Goal: Information Seeking & Learning: Learn about a topic

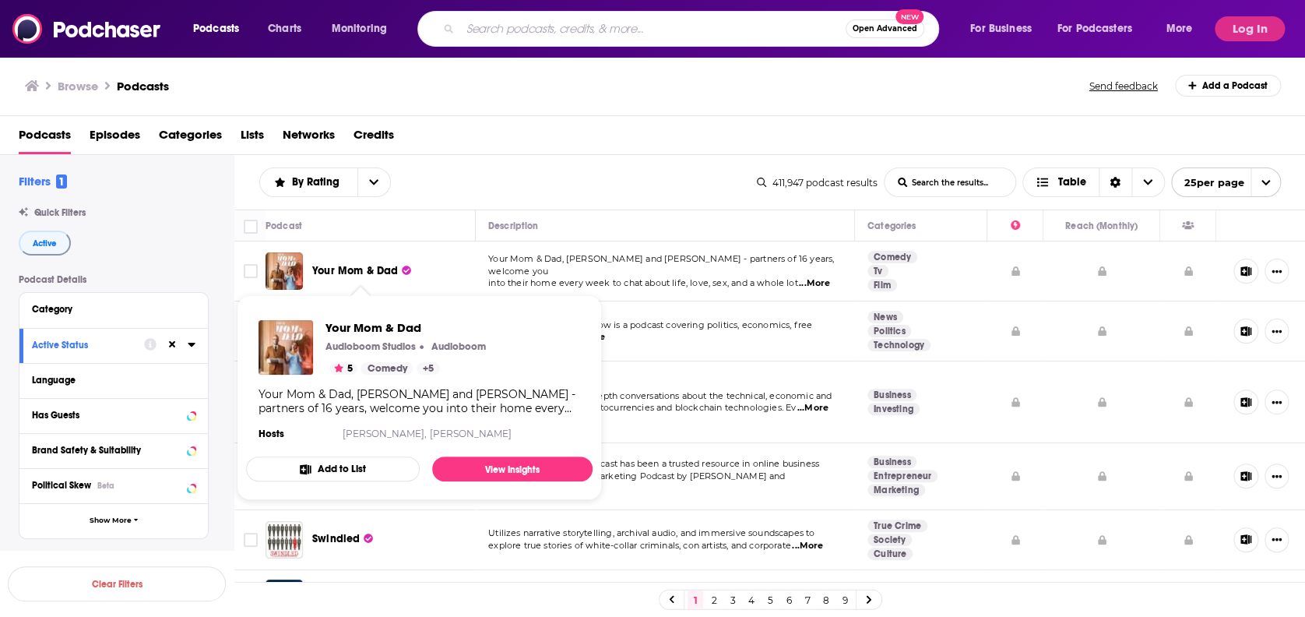
click at [357, 269] on span "Your Mom & Dad" at bounding box center [355, 270] width 86 height 13
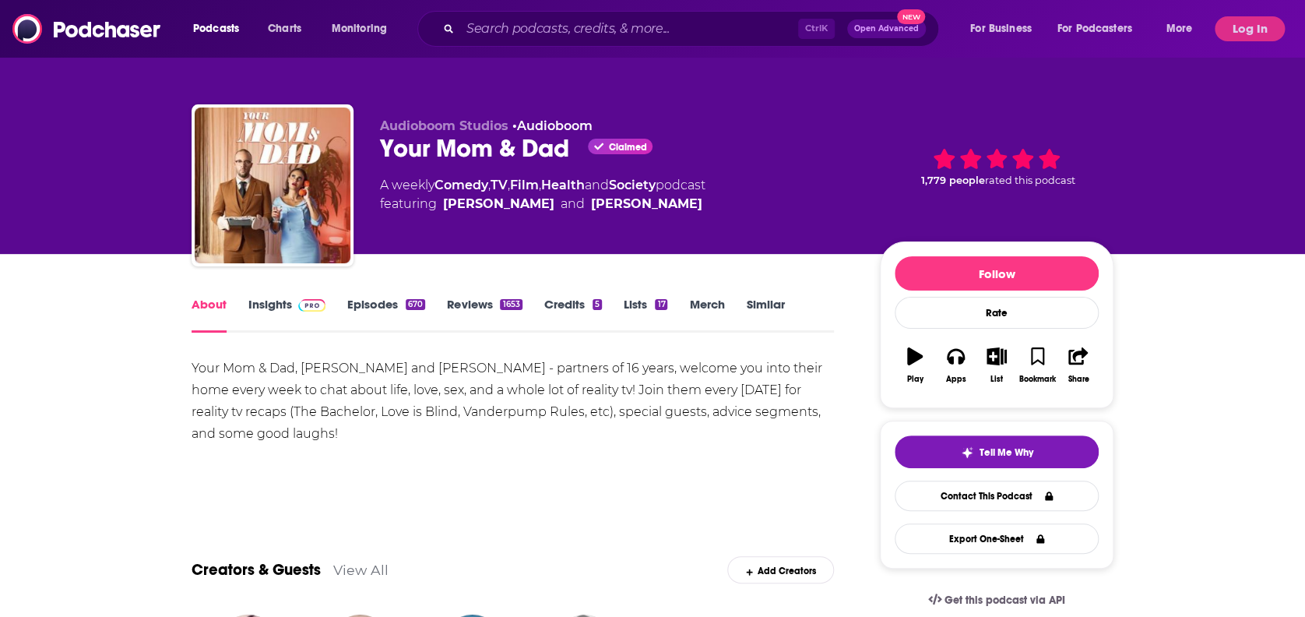
click at [293, 309] on link "Insights" at bounding box center [286, 315] width 77 height 36
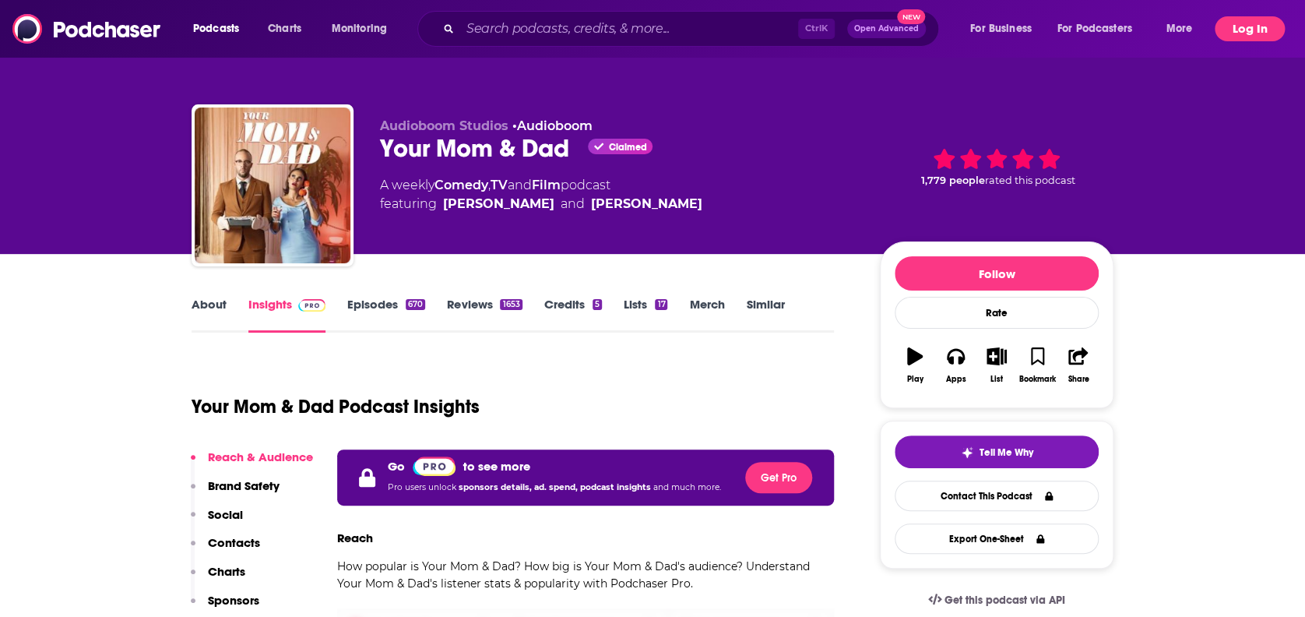
click at [1224, 27] on button "Log In" at bounding box center [1250, 28] width 70 height 25
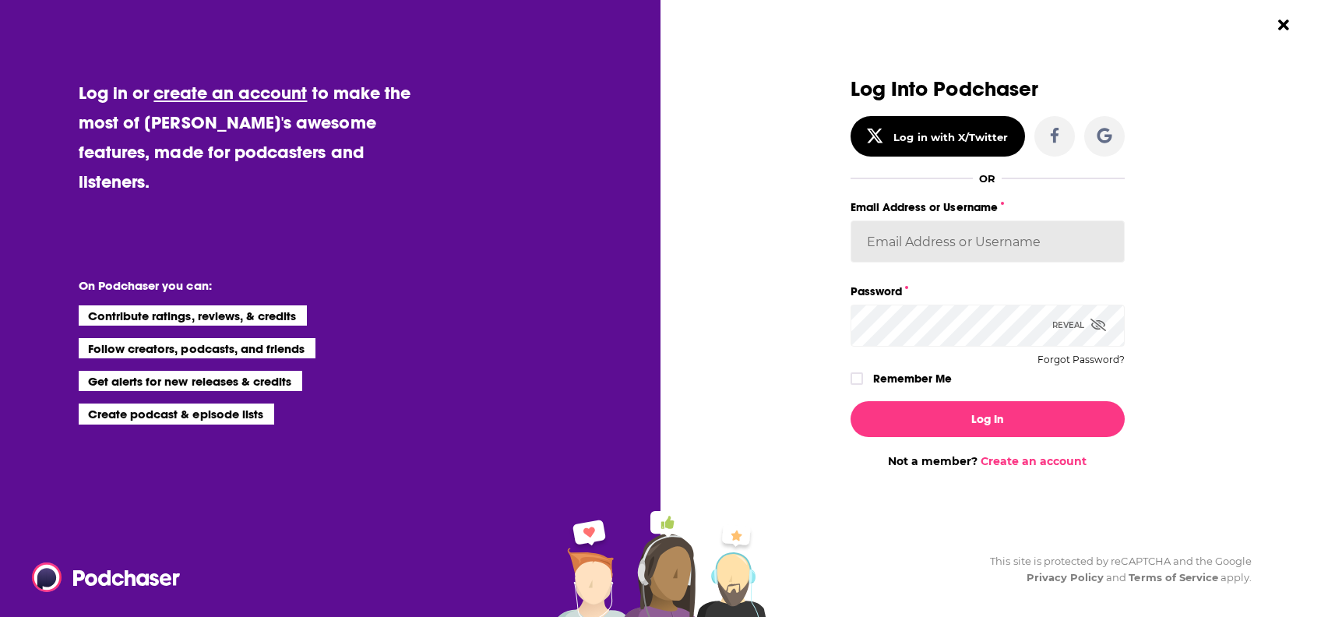
click at [976, 242] on input "Email Address or Username" at bounding box center [987, 241] width 274 height 42
drag, startPoint x: 893, startPoint y: 220, endPoint x: 900, endPoint y: 230, distance: 12.3
click at [893, 223] on input "Email Address or Username" at bounding box center [987, 241] width 274 height 42
click at [899, 239] on input "Email Address or Username" at bounding box center [987, 241] width 274 height 42
click at [896, 232] on input "ve" at bounding box center [987, 241] width 274 height 42
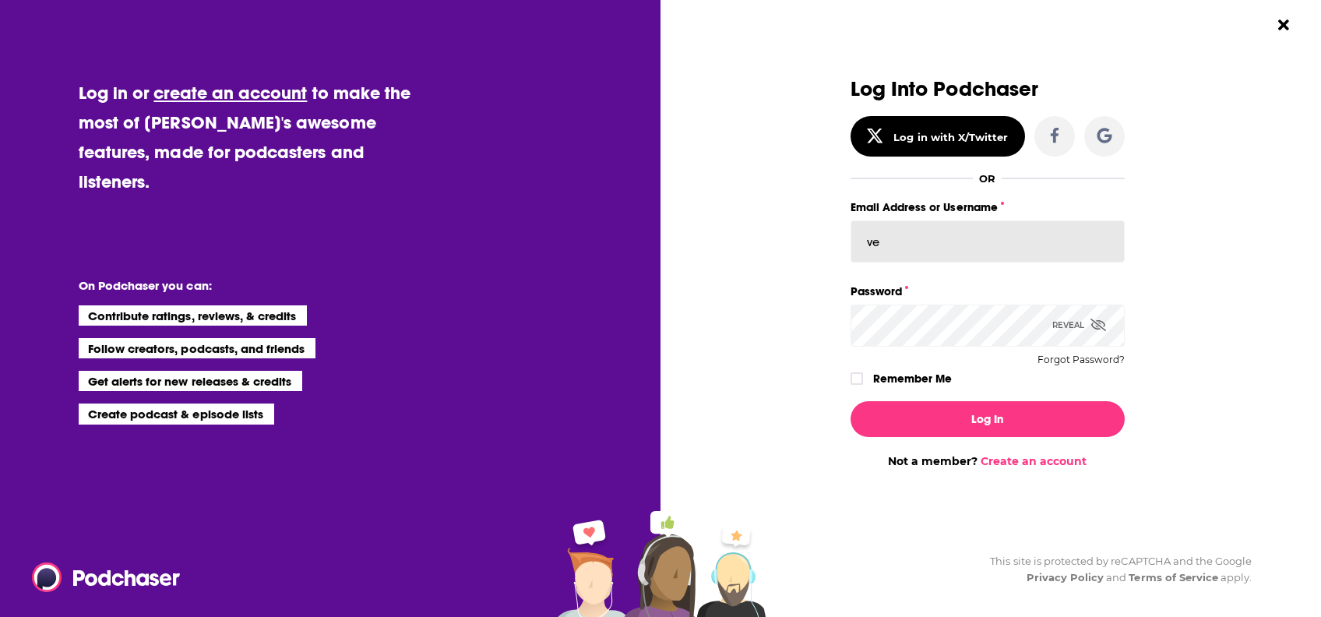
type input "[PERSON_NAME].[PERSON_NAME]"
click at [1102, 315] on div "Reveal" at bounding box center [1079, 324] width 54 height 41
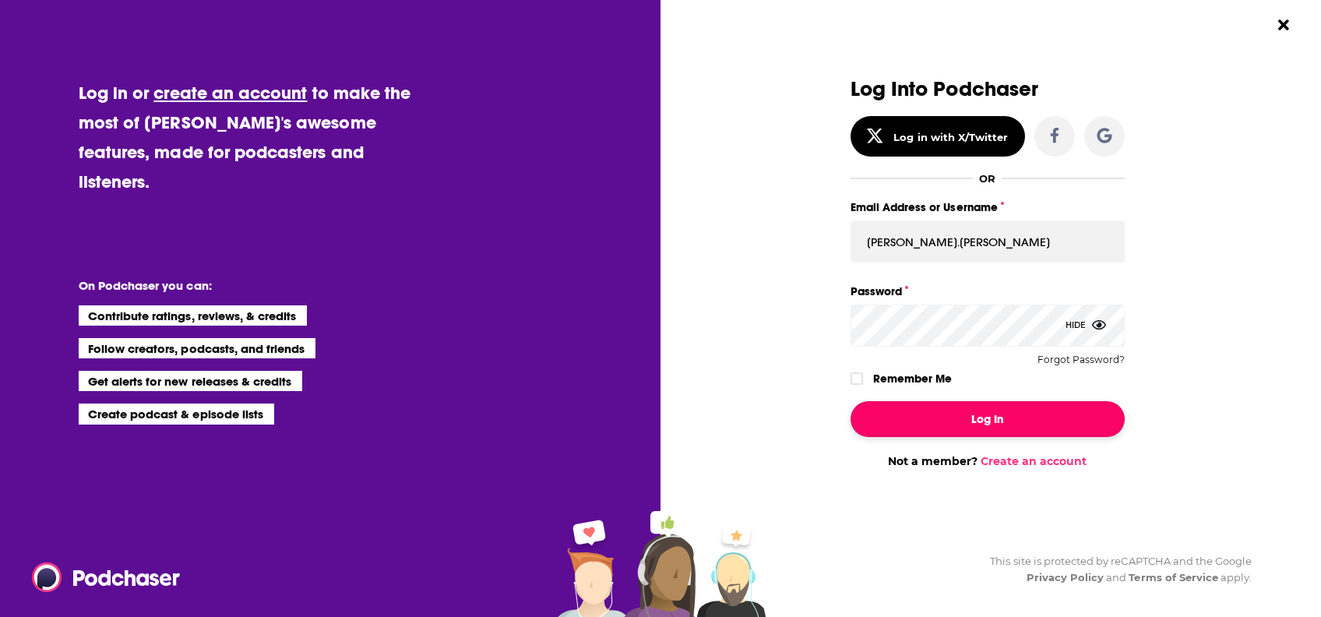
click at [997, 406] on button "Log In" at bounding box center [987, 419] width 274 height 36
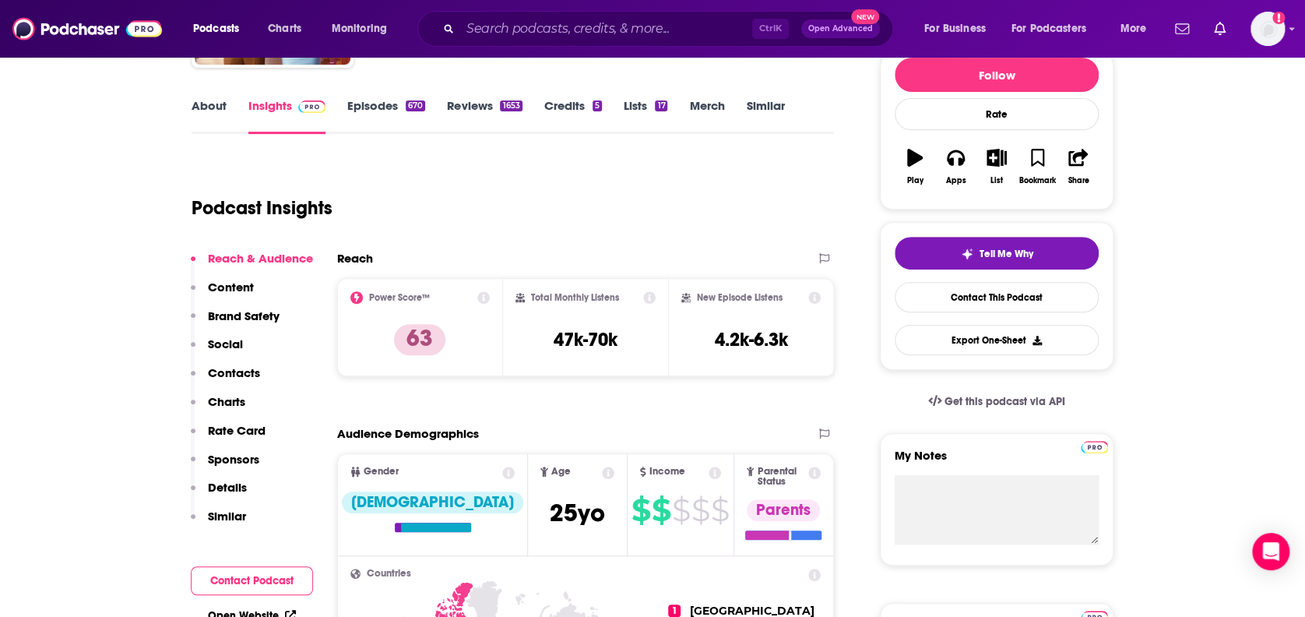
scroll to position [207, 0]
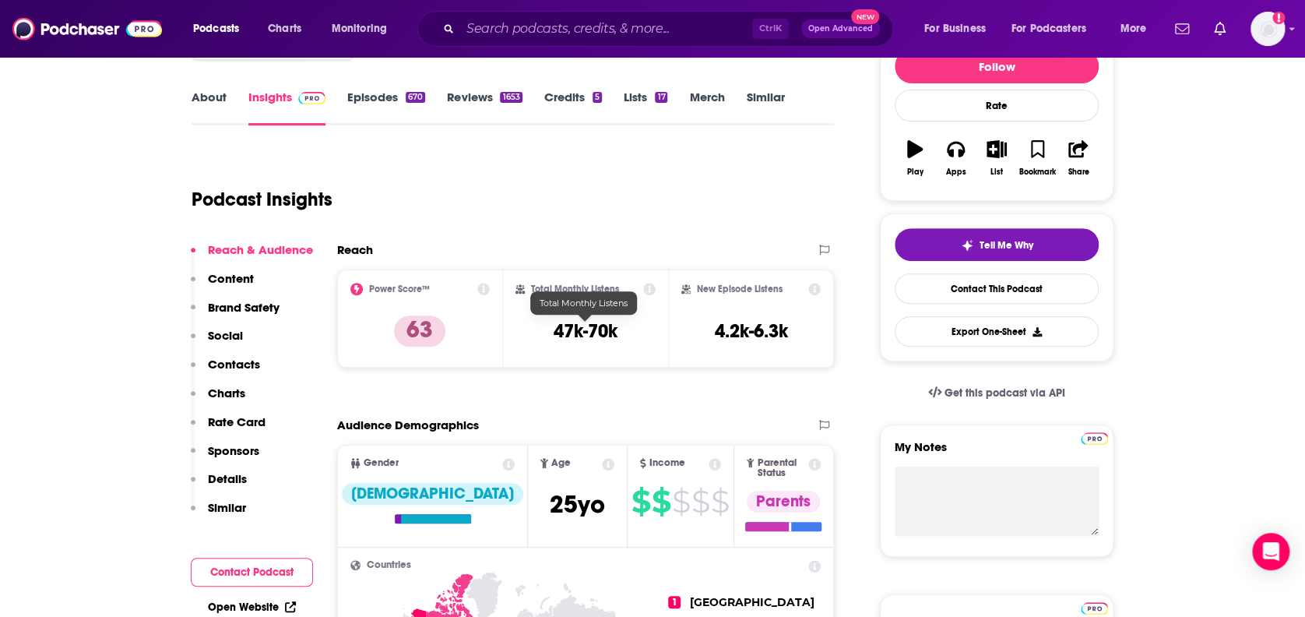
click at [568, 325] on h3 "47k-70k" at bounding box center [586, 330] width 64 height 23
click at [645, 283] on icon at bounding box center [649, 289] width 12 height 12
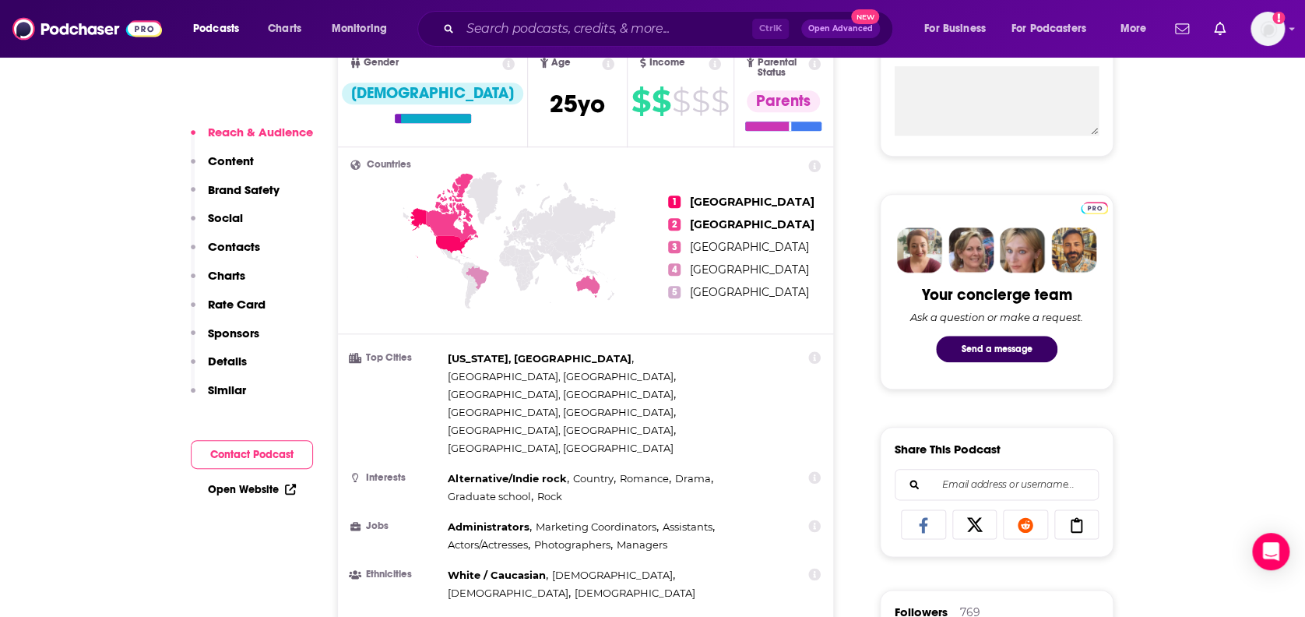
scroll to position [726, 0]
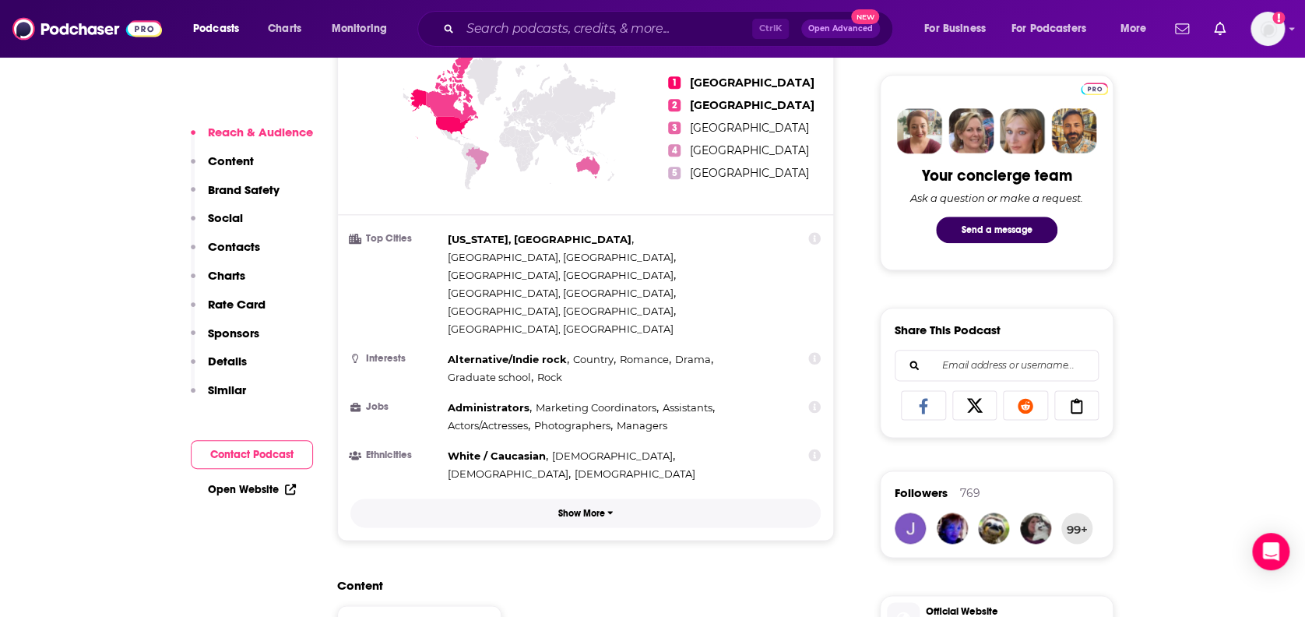
click at [568, 508] on p "Show More" at bounding box center [581, 513] width 47 height 11
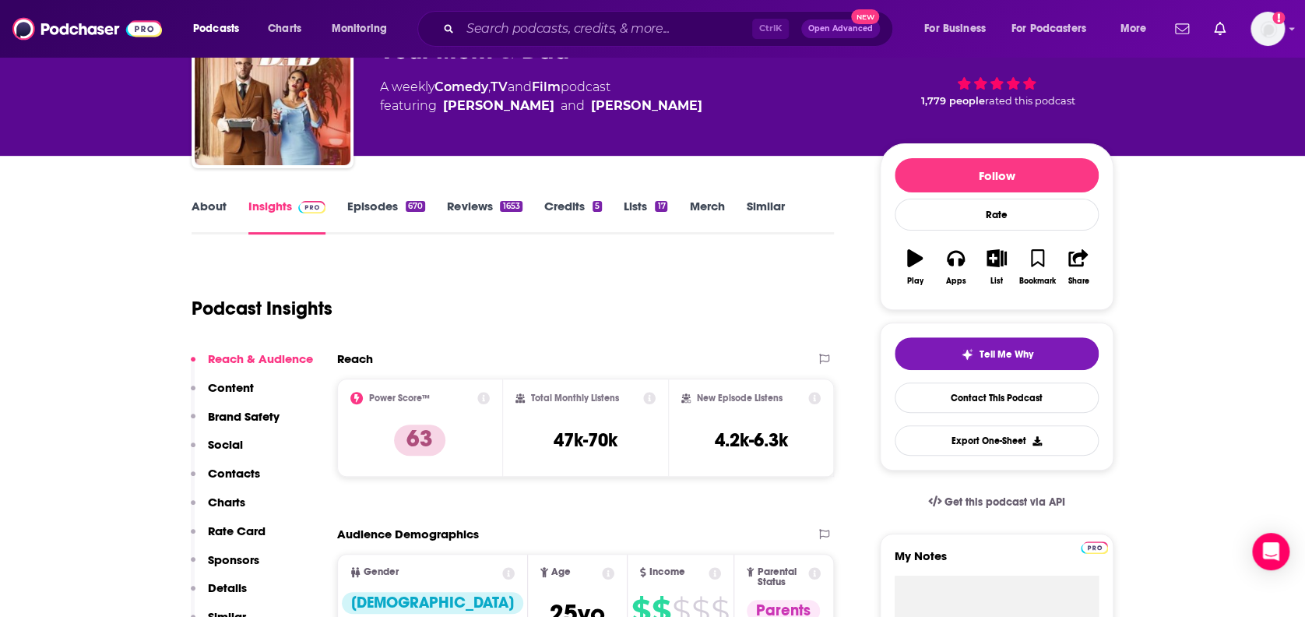
scroll to position [0, 0]
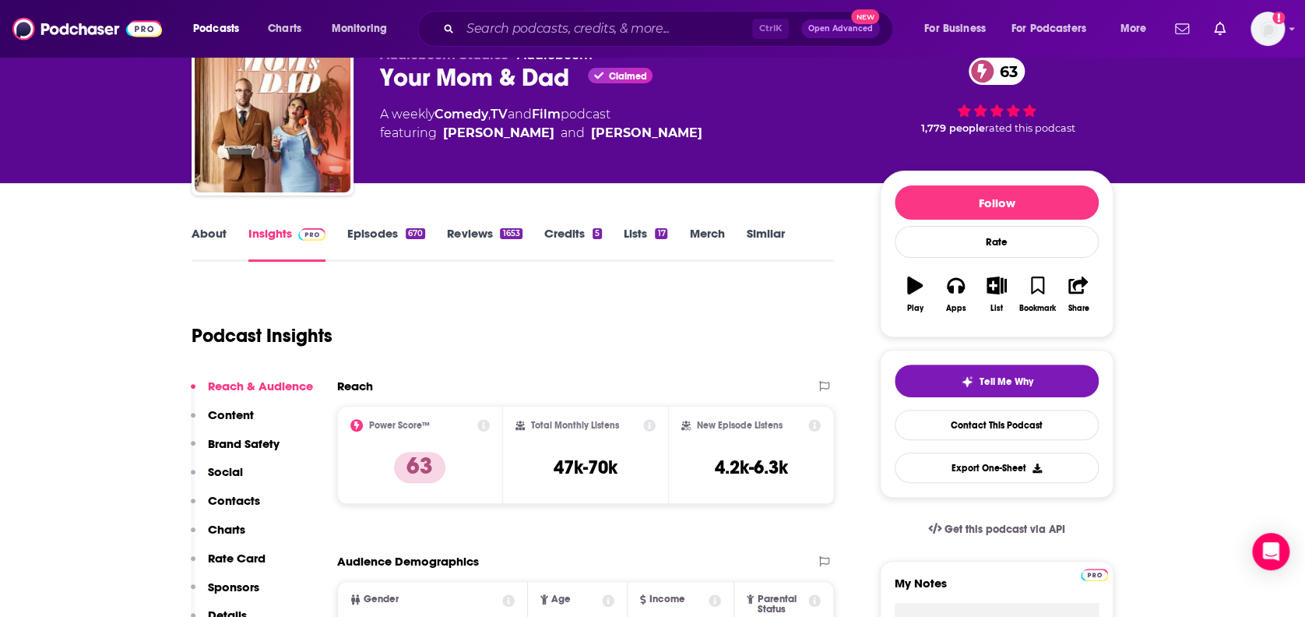
scroll to position [104, 0]
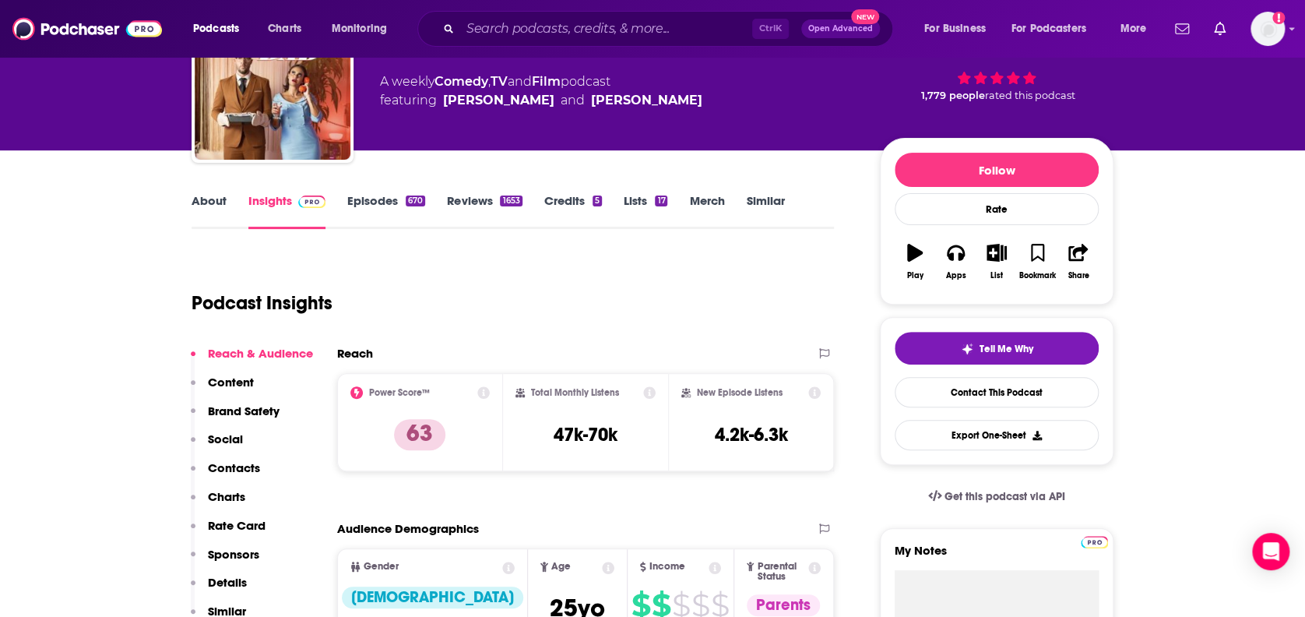
click at [193, 200] on link "About" at bounding box center [209, 211] width 35 height 36
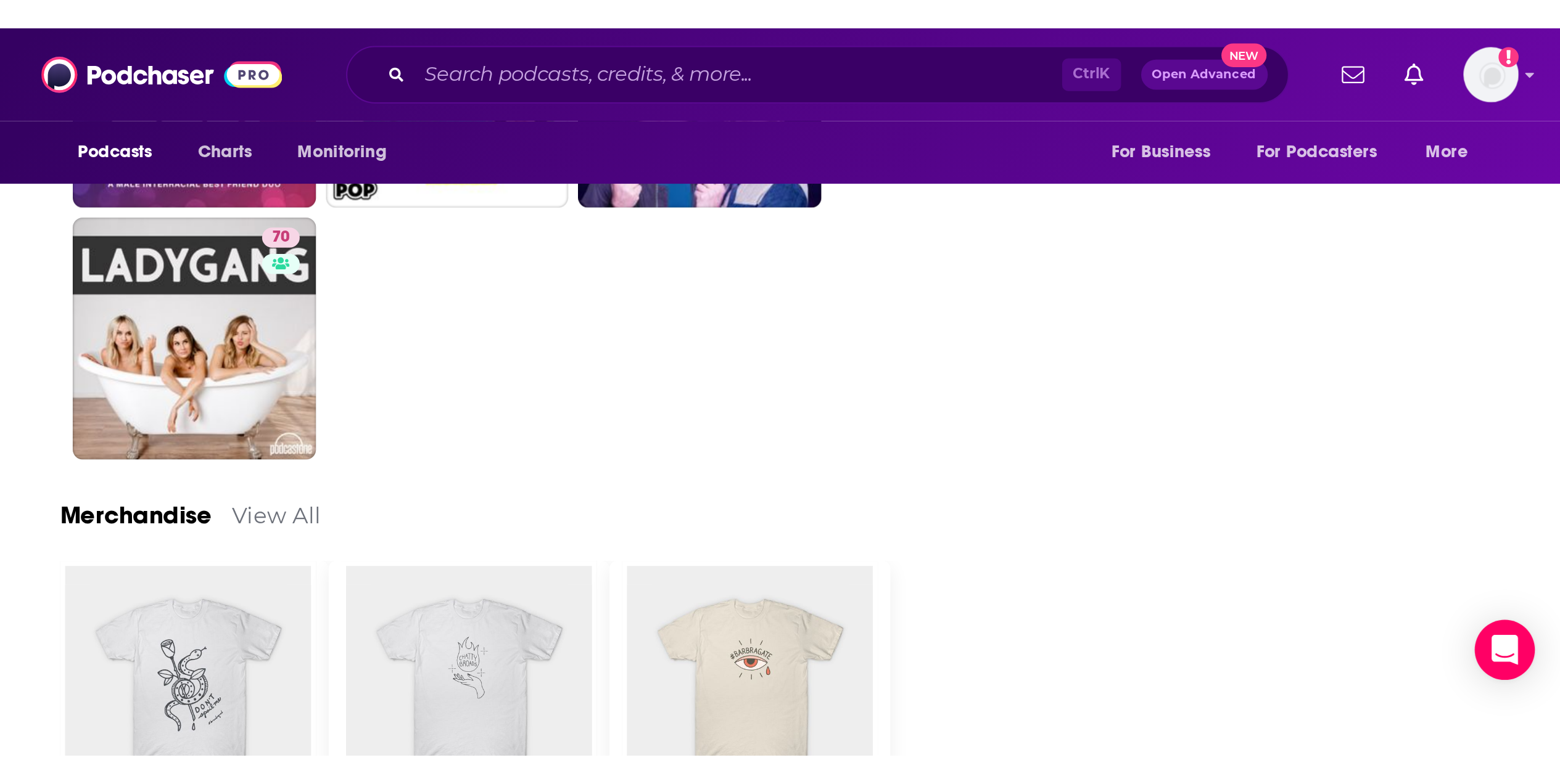
scroll to position [1634, 0]
